Goal: Task Accomplishment & Management: Manage account settings

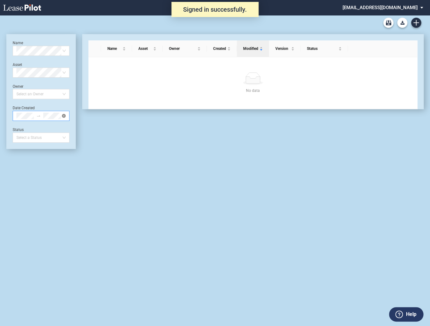
click at [65, 115] on icon "close-circle" at bounding box center [64, 116] width 4 height 4
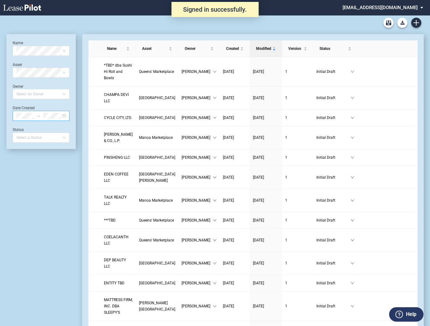
click at [63, 116] on div at bounding box center [41, 116] width 57 height 10
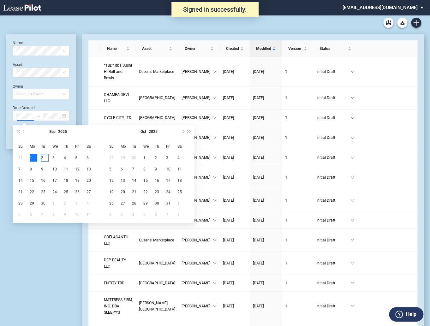
click at [31, 158] on div "1" at bounding box center [34, 158] width 8 height 8
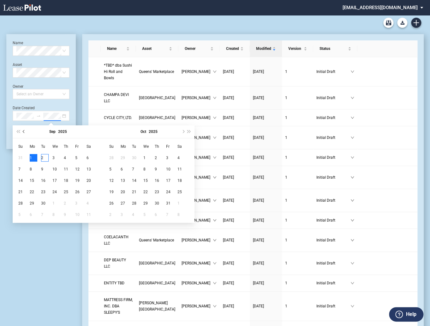
click at [24, 133] on span "Previous month (PageUp)" at bounding box center [24, 131] width 3 height 3
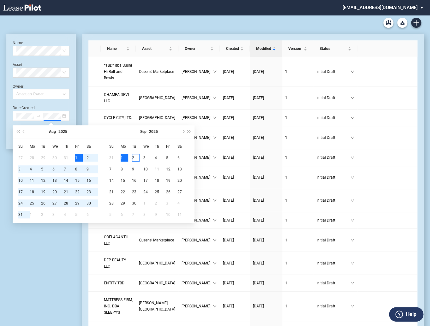
click at [77, 158] on div "1" at bounding box center [79, 158] width 8 height 8
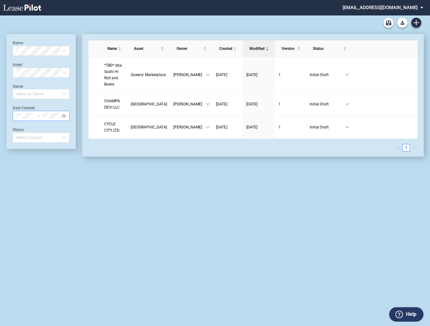
click at [67, 118] on div at bounding box center [41, 116] width 57 height 10
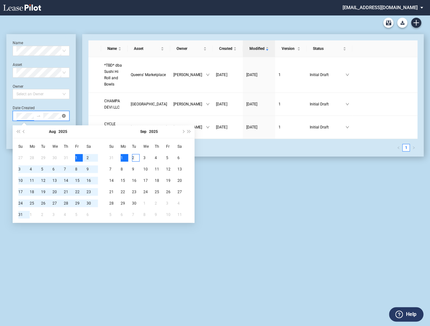
click at [65, 116] on icon "close-circle" at bounding box center [64, 116] width 4 height 4
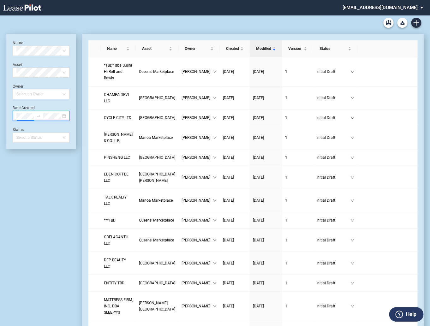
scroll to position [0, 0]
click at [65, 116] on div at bounding box center [41, 116] width 57 height 10
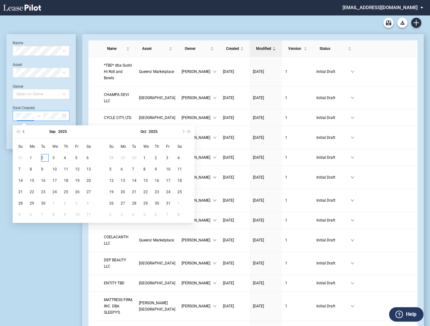
click at [23, 132] on span "Previous month (PageUp)" at bounding box center [24, 131] width 3 height 3
click at [79, 158] on div "1" at bounding box center [79, 158] width 8 height 8
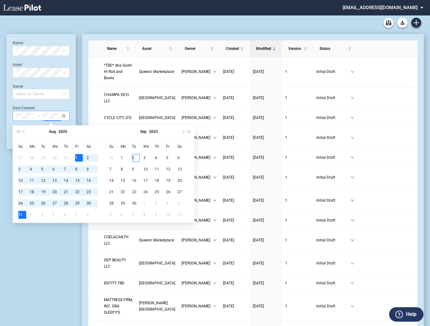
click at [20, 214] on div "31" at bounding box center [22, 215] width 8 height 8
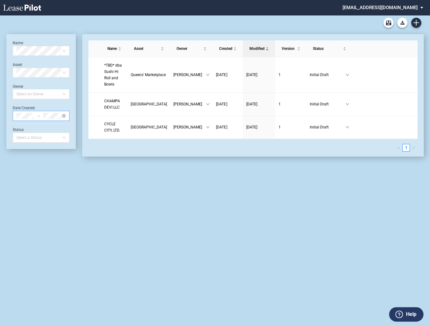
click at [372, 8] on md-select "[EMAIL_ADDRESS][DOMAIN_NAME] Change Password 2-Factor Authentication Admin Area…" at bounding box center [385, 7] width 86 height 14
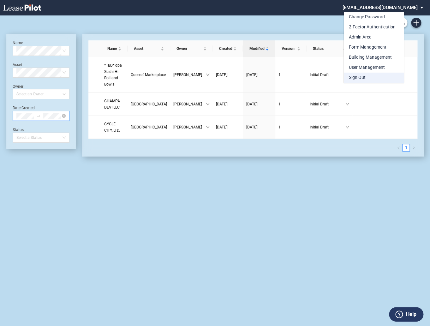
click at [360, 77] on div "Sign Out" at bounding box center [357, 77] width 17 height 6
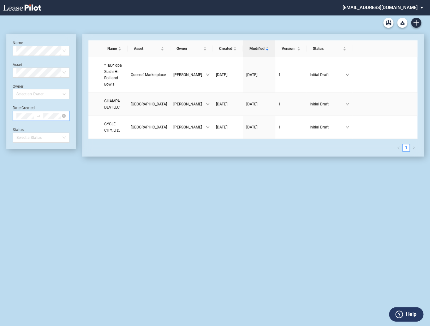
scroll to position [15, 0]
